Goal: Navigation & Orientation: Find specific page/section

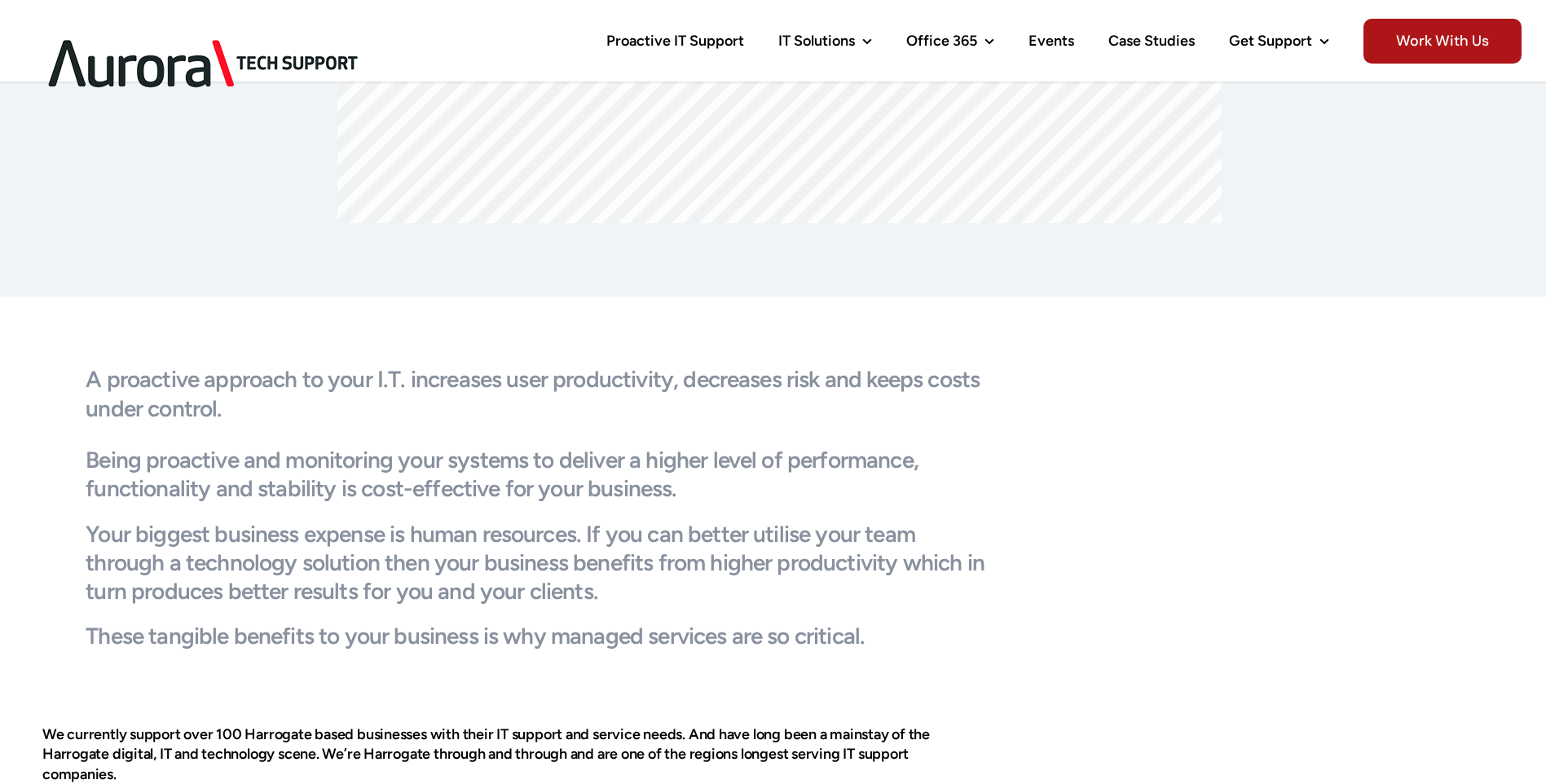
scroll to position [1140, 0]
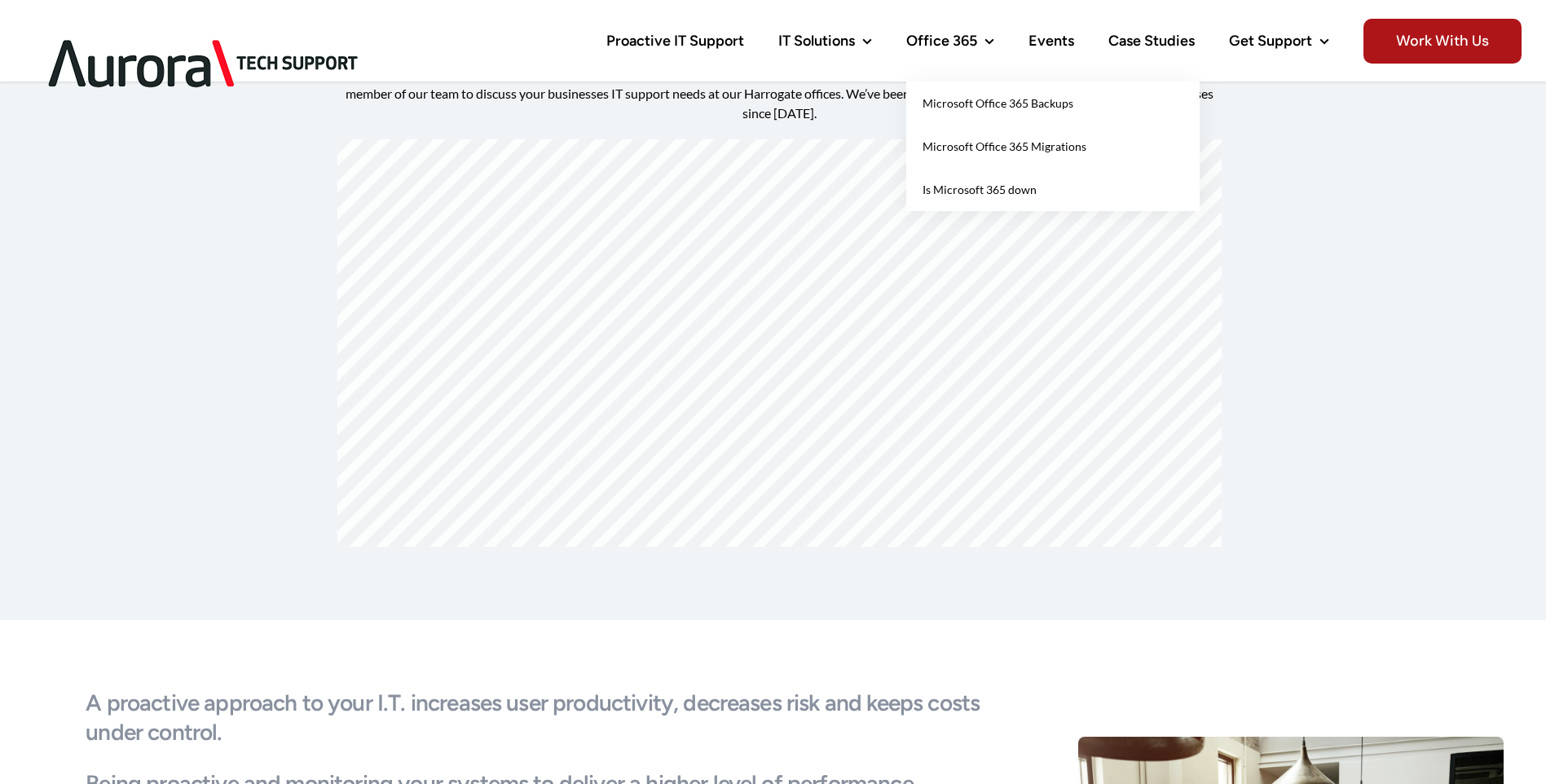
click at [974, 144] on span "Microsoft Office 365 Migrations" at bounding box center [1004, 146] width 164 height 14
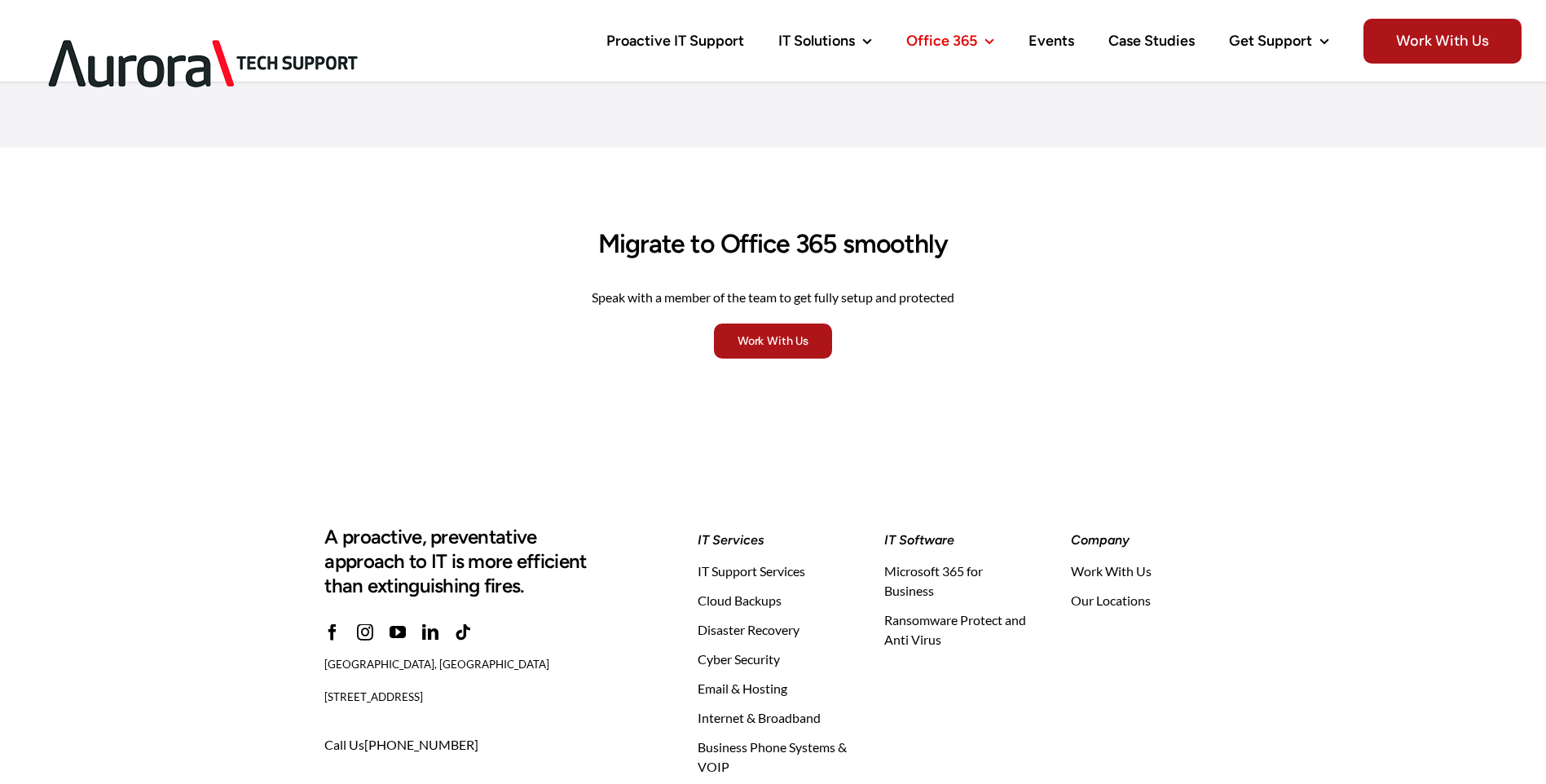
scroll to position [3095, 0]
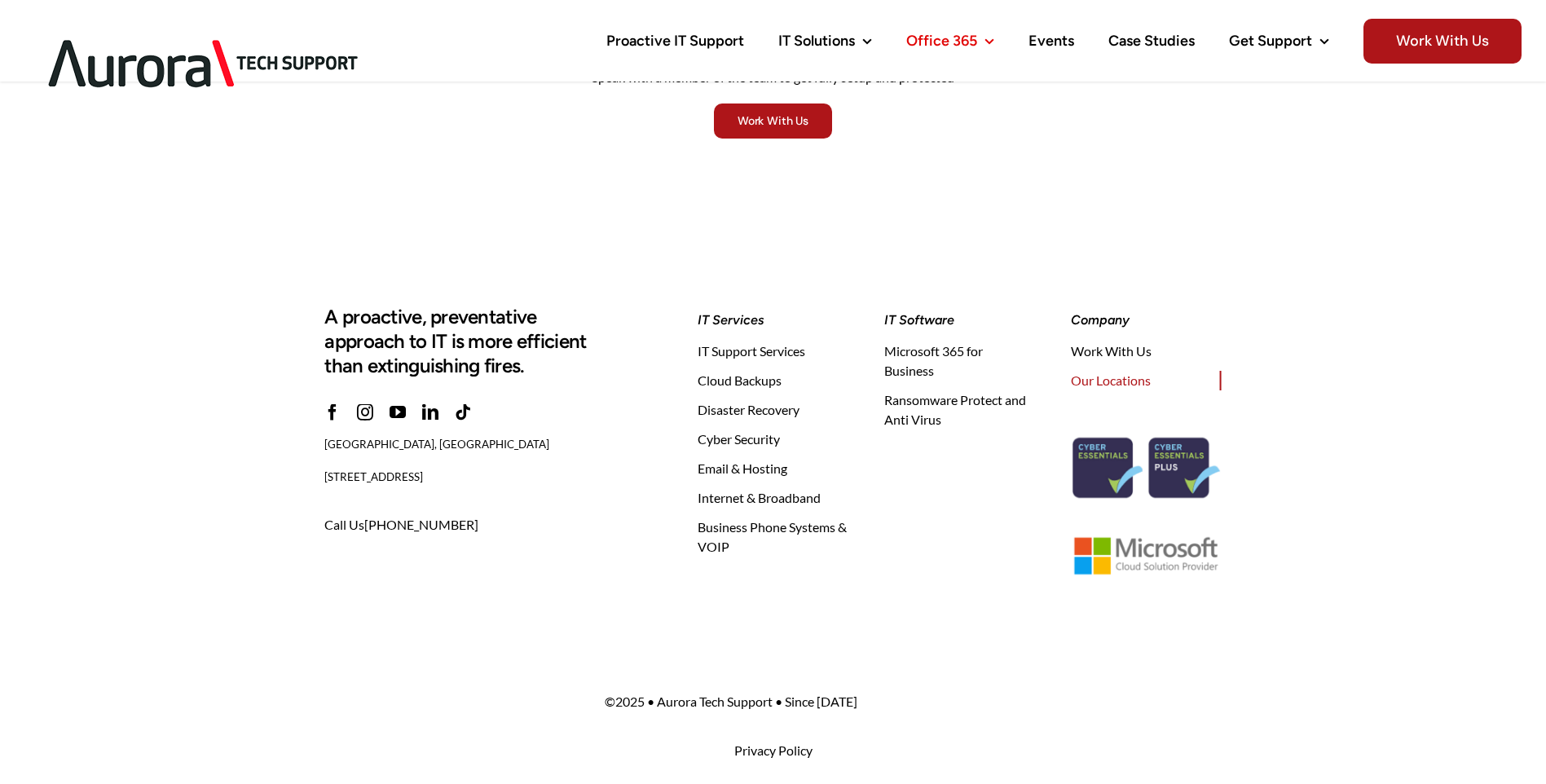
click at [1125, 370] on span "Our Locations" at bounding box center [1110, 380] width 79 height 20
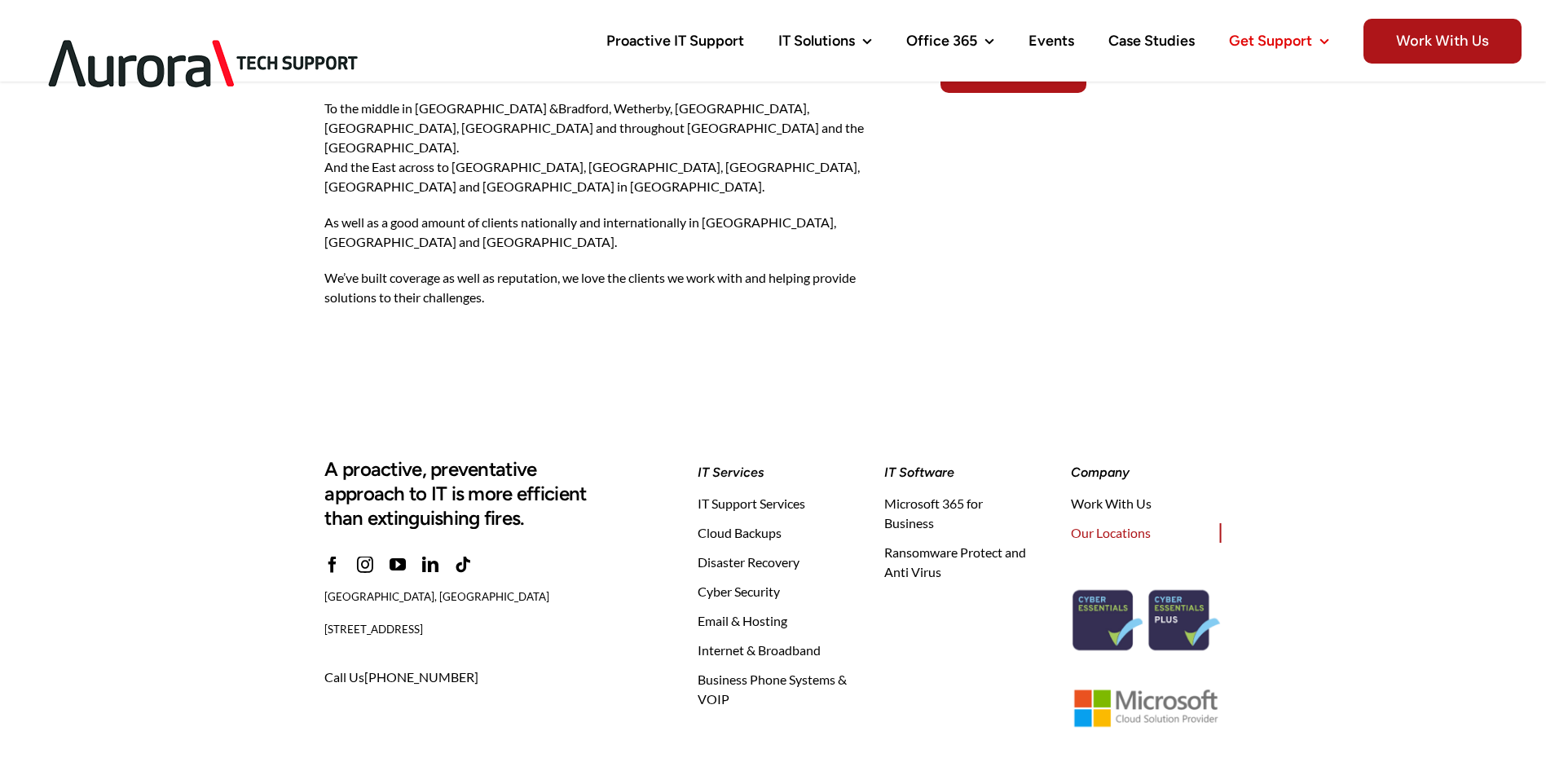
scroll to position [1629, 0]
click at [765, 609] on span "Email & Hosting" at bounding box center [743, 619] width 89 height 20
